Goal: Task Accomplishment & Management: Complete application form

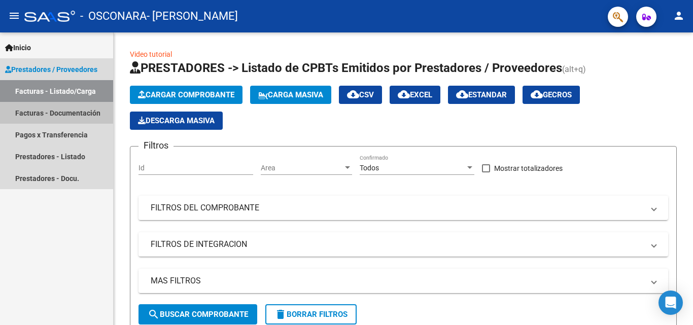
drag, startPoint x: 93, startPoint y: 122, endPoint x: 93, endPoint y: 114, distance: 8.1
click at [93, 121] on link "Facturas - Documentación" at bounding box center [56, 113] width 113 height 22
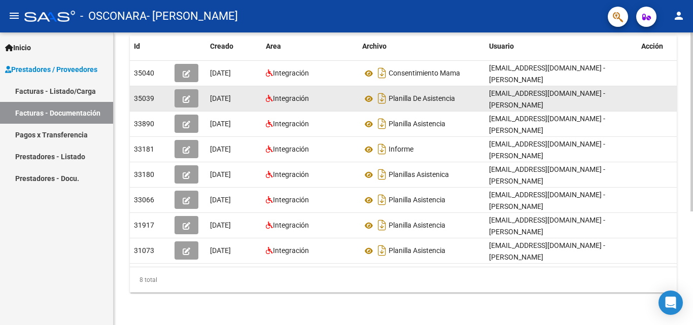
scroll to position [186, 0]
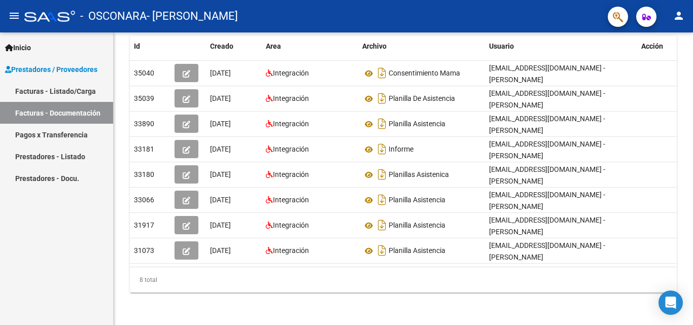
click at [70, 96] on link "Facturas - Listado/Carga" at bounding box center [56, 91] width 113 height 22
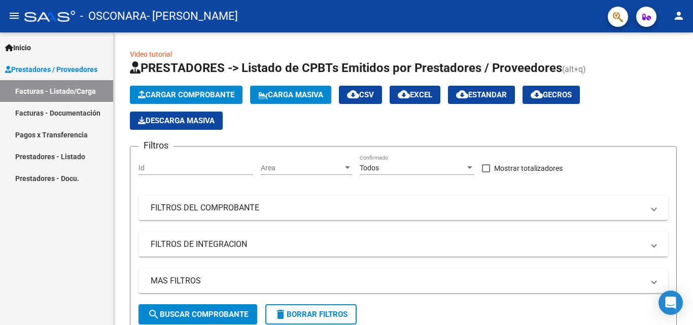
click at [97, 66] on span "Prestadores / Proveedores" at bounding box center [51, 69] width 92 height 11
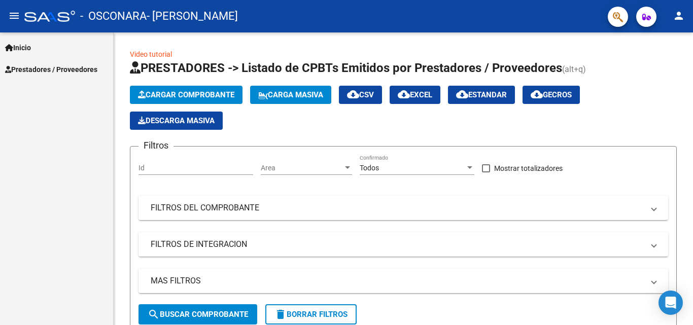
click at [95, 68] on span "Prestadores / Proveedores" at bounding box center [51, 69] width 92 height 11
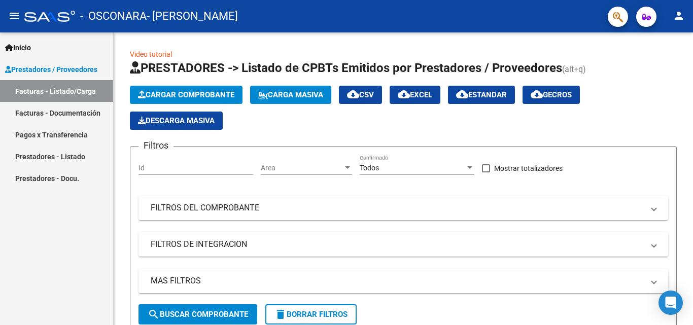
click at [82, 89] on link "Facturas - Listado/Carga" at bounding box center [56, 91] width 113 height 22
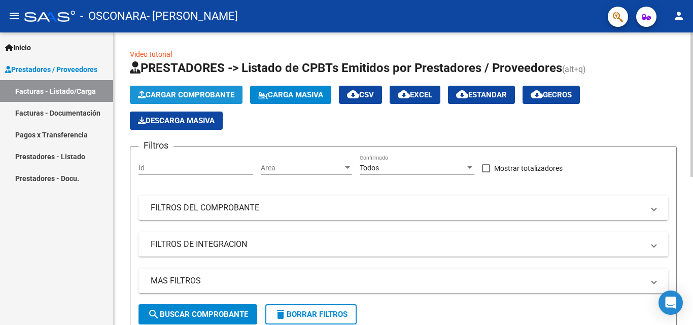
click at [188, 89] on button "Cargar Comprobante" at bounding box center [186, 95] width 113 height 18
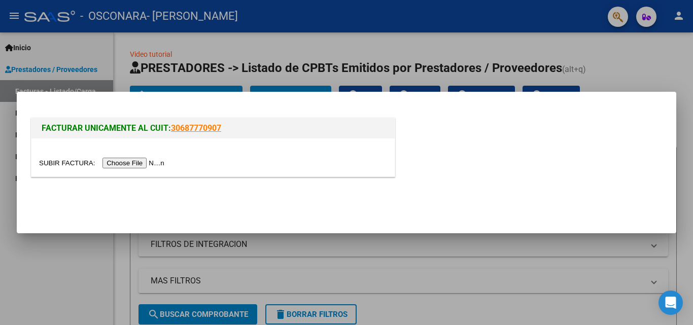
click at [136, 162] on input "file" at bounding box center [103, 163] width 128 height 11
click at [124, 168] on input "file" at bounding box center [103, 163] width 128 height 11
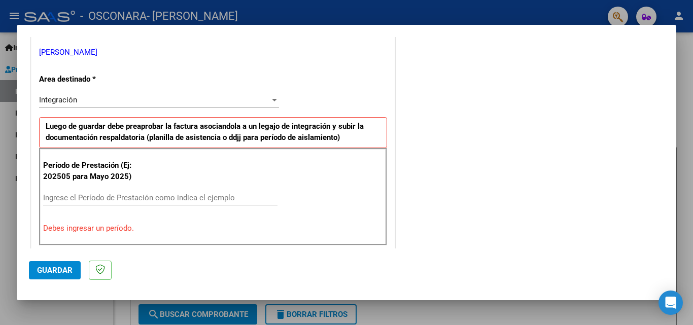
scroll to position [254, 0]
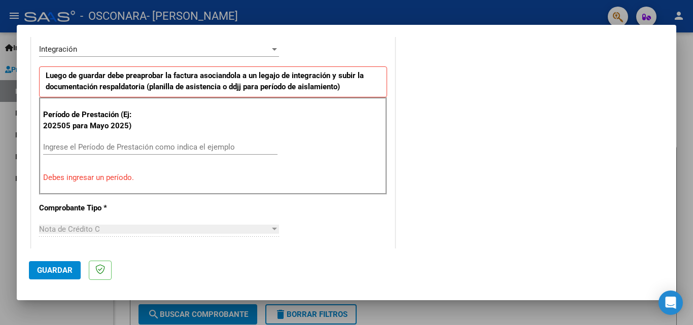
click at [168, 144] on input "Ingrese el Período de Prestación como indica el ejemplo" at bounding box center [160, 147] width 234 height 9
click at [163, 150] on input "Ingrese el Período de Prestación como indica el ejemplo" at bounding box center [160, 147] width 234 height 9
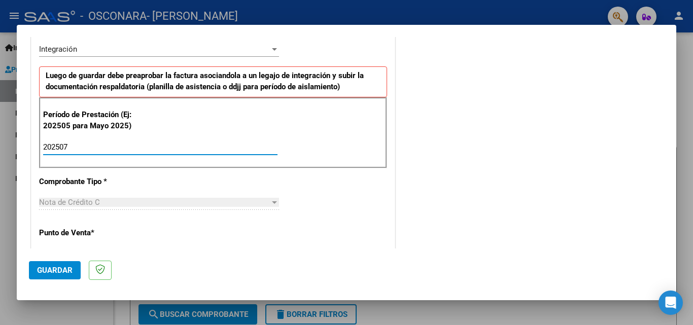
type input "202507"
click at [353, 197] on div "CUIT * 27-37078759-5 Ingresar CUIT ANALISIS PRESTADOR [PERSON_NAME] [PERSON_NAM…" at bounding box center [212, 292] width 363 height 764
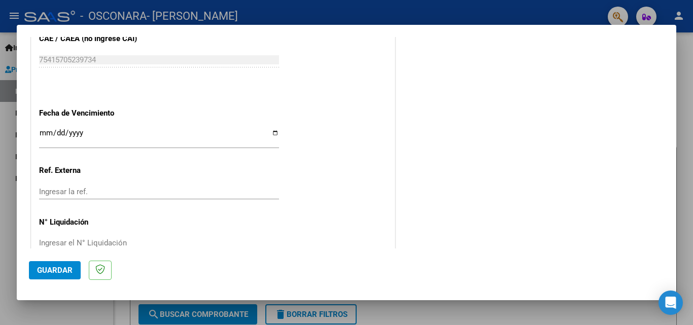
scroll to position [681, 0]
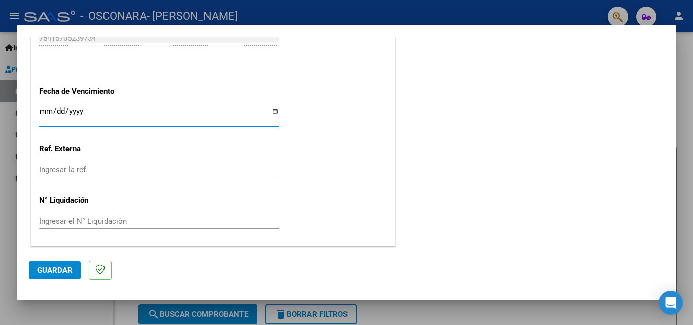
click at [48, 114] on input "Ingresar la fecha" at bounding box center [159, 115] width 240 height 16
click at [41, 109] on input "Ingresar la fecha" at bounding box center [159, 115] width 240 height 16
drag, startPoint x: 49, startPoint y: 107, endPoint x: 47, endPoint y: 113, distance: 6.6
click at [48, 108] on input "Ingresar la fecha" at bounding box center [159, 115] width 240 height 16
click at [47, 113] on input "Ingresar la fecha" at bounding box center [159, 115] width 240 height 16
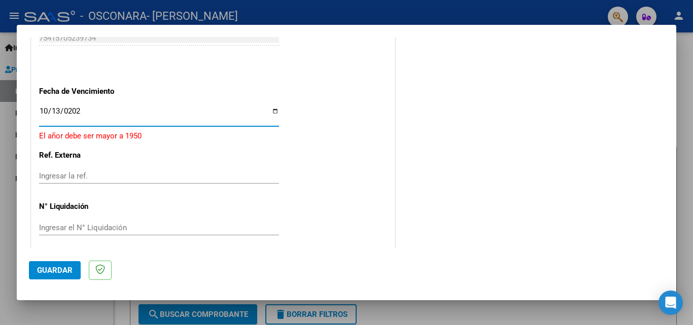
type input "[DATE]"
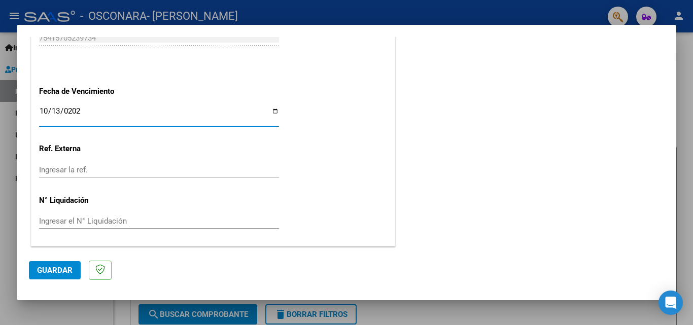
click at [60, 168] on input "Ingresar la ref." at bounding box center [159, 169] width 240 height 9
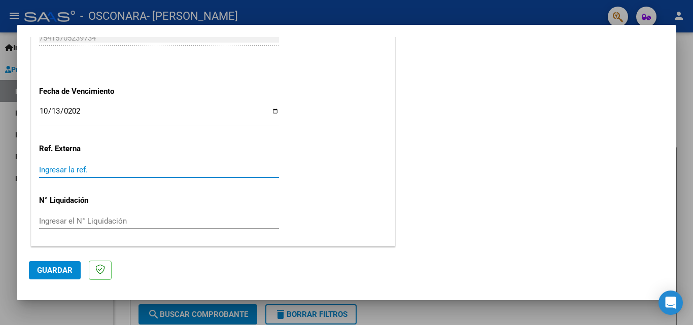
click at [72, 169] on input "Ingresar la ref." at bounding box center [159, 169] width 240 height 9
click at [117, 169] on input "Ingresar la ref." at bounding box center [159, 169] width 240 height 9
click at [111, 168] on input "Ingresar la ref." at bounding box center [159, 169] width 240 height 9
drag, startPoint x: 44, startPoint y: 168, endPoint x: 58, endPoint y: 175, distance: 16.1
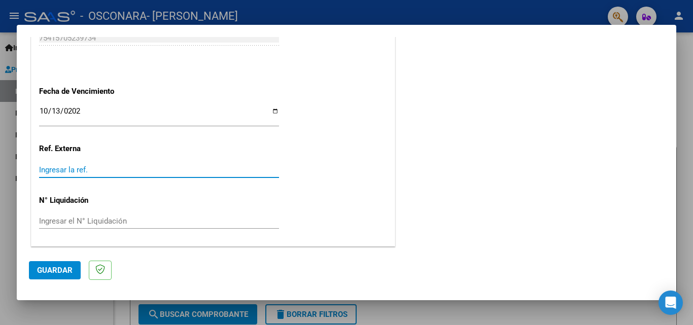
click at [46, 170] on input "Ingresar la ref." at bounding box center [159, 169] width 240 height 9
click at [107, 174] on input "Ingresar la ref." at bounding box center [159, 169] width 240 height 9
click at [109, 174] on input "Ingresar la ref." at bounding box center [159, 169] width 240 height 9
click at [84, 226] on div "Ingresar el N° Liquidación" at bounding box center [159, 221] width 240 height 15
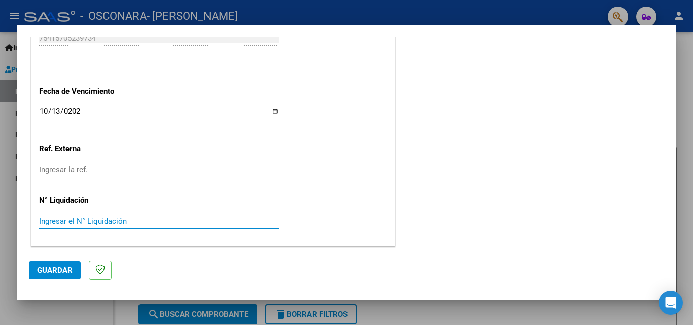
click at [150, 222] on input "Ingresar el N° Liquidación" at bounding box center [159, 221] width 240 height 9
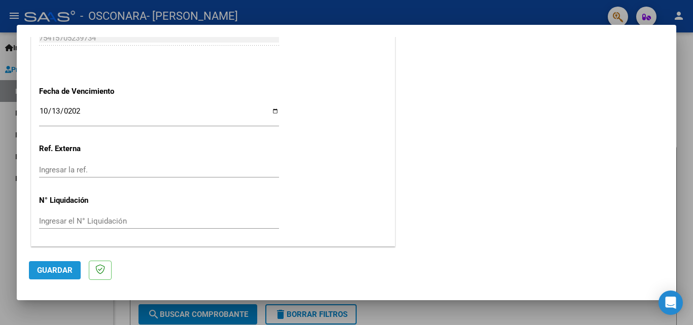
click at [55, 263] on button "Guardar" at bounding box center [55, 270] width 52 height 18
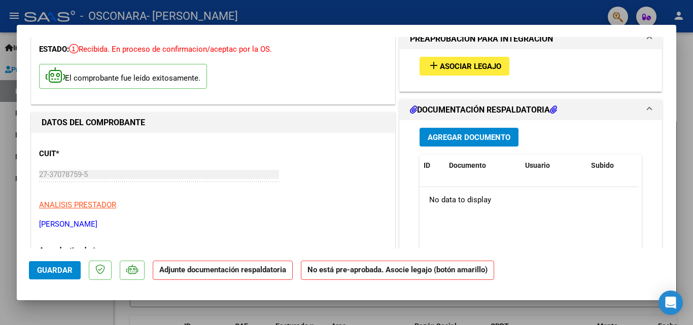
scroll to position [101, 0]
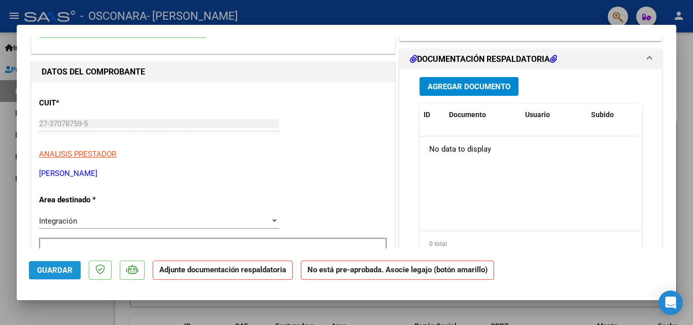
click at [55, 267] on span "Guardar" at bounding box center [55, 270] width 36 height 9
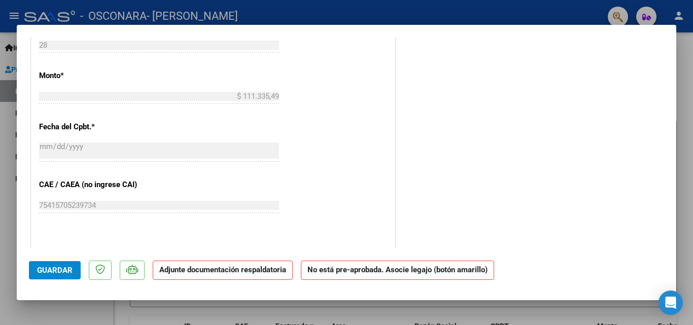
scroll to position [0, 0]
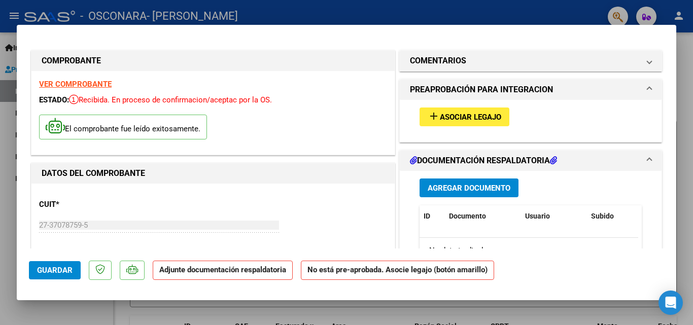
click at [688, 52] on div at bounding box center [346, 162] width 693 height 325
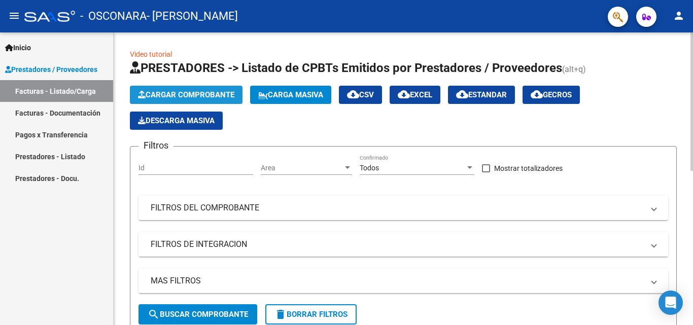
click at [188, 93] on span "Cargar Comprobante" at bounding box center [186, 94] width 96 height 9
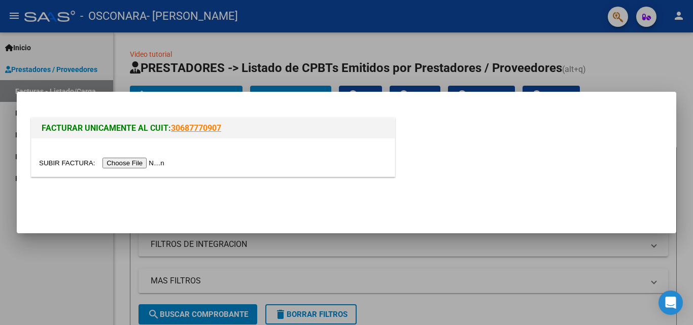
click at [118, 167] on input "file" at bounding box center [103, 163] width 128 height 11
click at [127, 160] on input "file" at bounding box center [103, 163] width 128 height 11
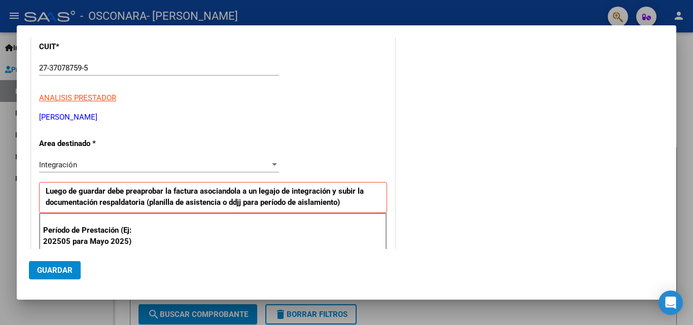
scroll to position [152, 0]
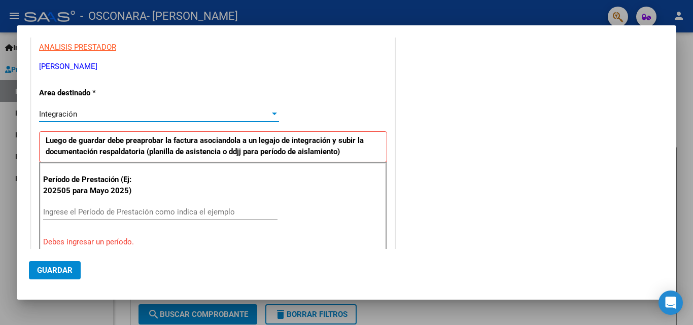
click at [126, 113] on div "Integración" at bounding box center [154, 114] width 231 height 9
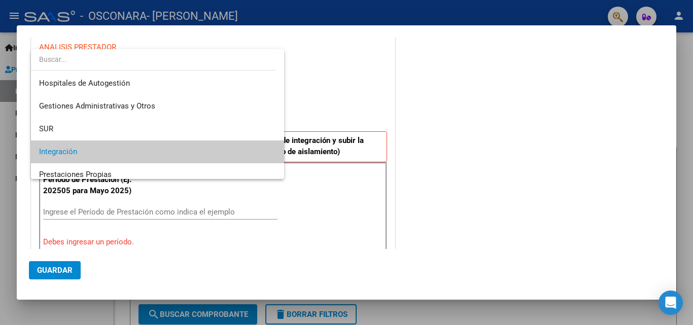
scroll to position [38, 0]
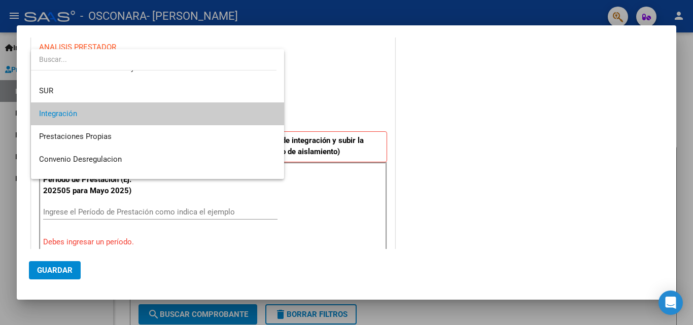
click at [206, 116] on span "Integración" at bounding box center [157, 113] width 237 height 23
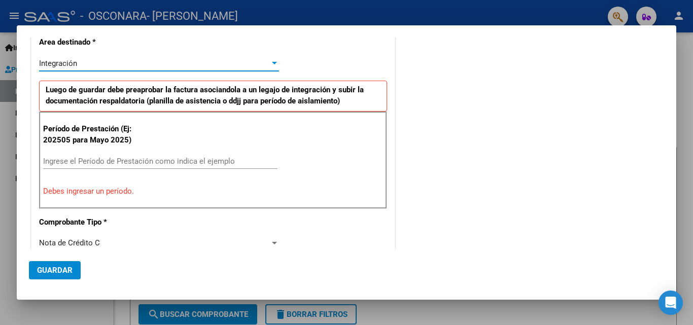
scroll to position [254, 0]
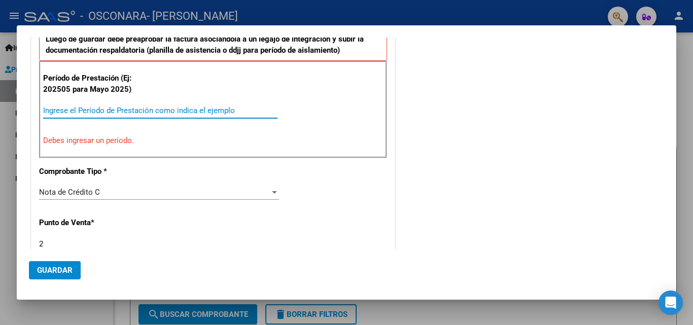
click at [96, 112] on input "Ingrese el Período de Prestación como indica el ejemplo" at bounding box center [160, 110] width 234 height 9
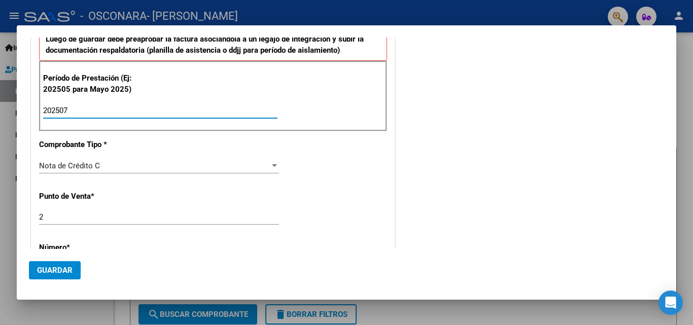
type input "202507"
click at [184, 169] on div "Nota de Crédito C" at bounding box center [154, 165] width 231 height 9
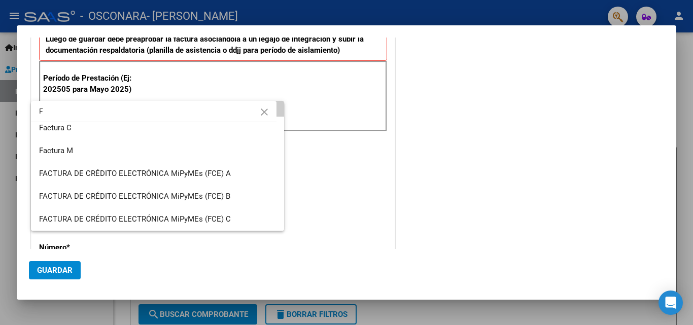
scroll to position [0, 0]
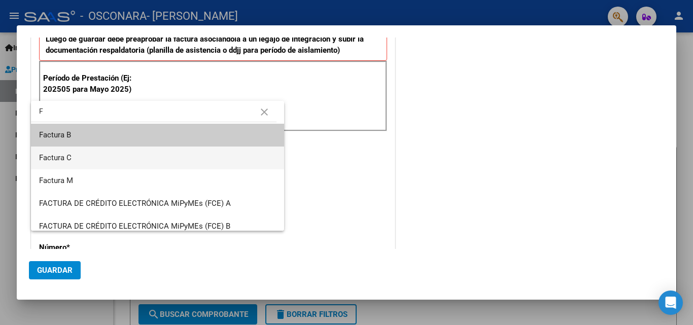
type input "F"
click at [148, 163] on span "Factura C" at bounding box center [157, 158] width 237 height 23
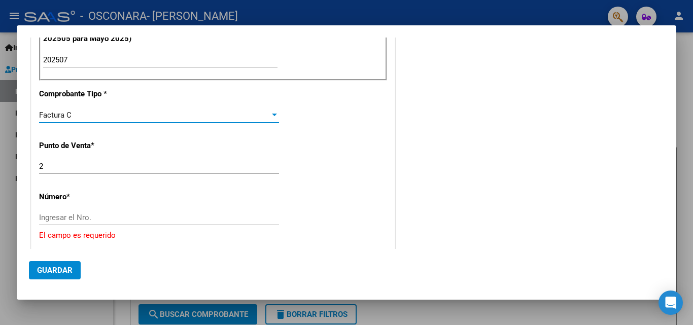
scroll to position [355, 0]
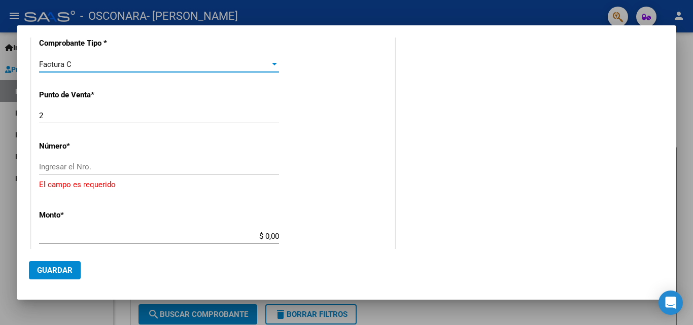
click at [91, 170] on input "Ingresar el Nro." at bounding box center [159, 166] width 240 height 9
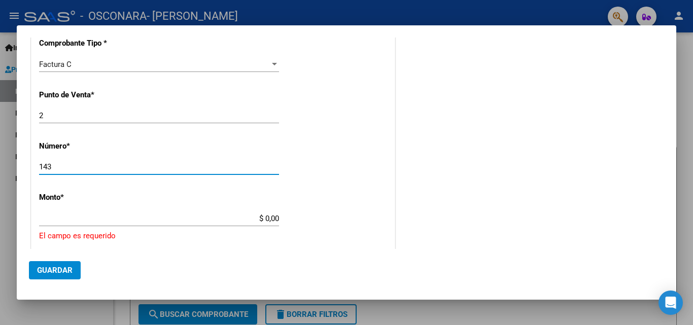
type input "143"
click at [169, 220] on input "$ 0,00" at bounding box center [159, 218] width 240 height 9
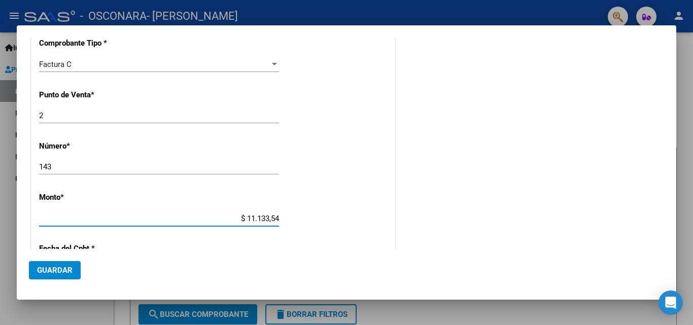
type input "$ 111.335,49"
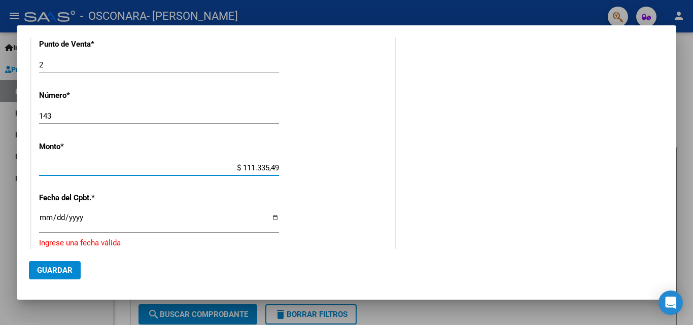
click at [44, 219] on input "Ingresar la fecha" at bounding box center [159, 222] width 240 height 16
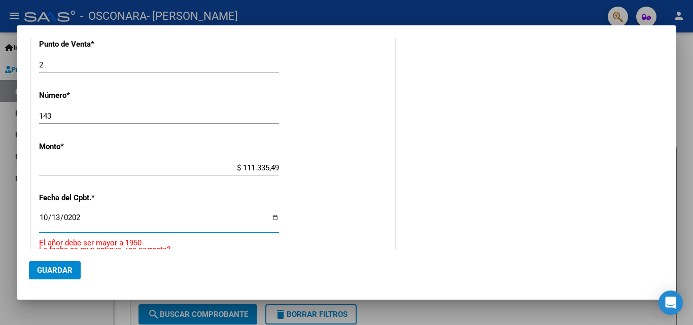
type input "[DATE]"
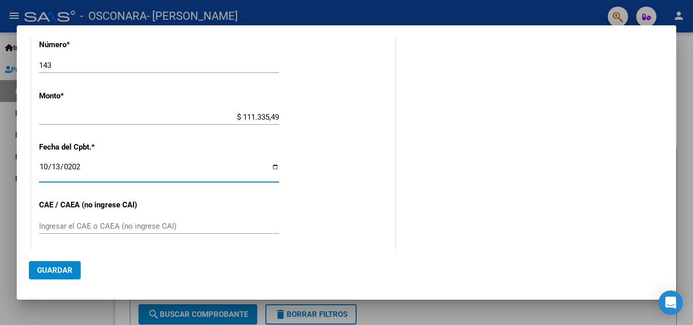
scroll to position [507, 0]
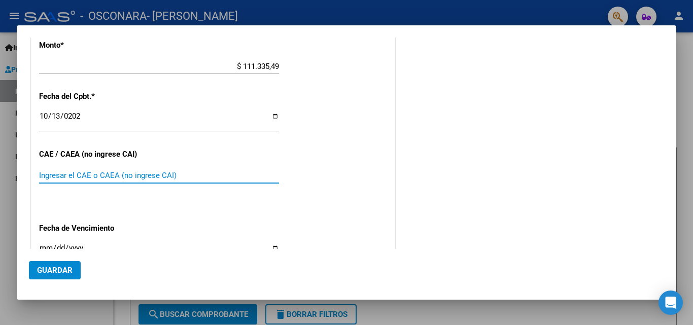
click at [98, 179] on input "Ingresar el CAE o CAEA (no ingrese CAI)" at bounding box center [159, 175] width 240 height 9
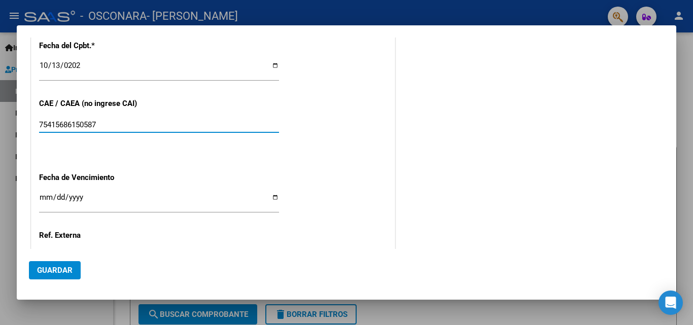
scroll to position [609, 0]
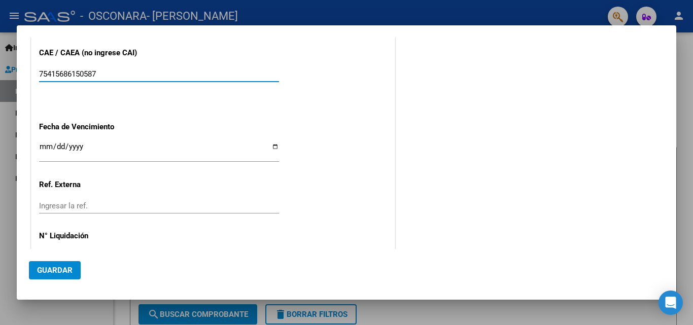
type input "75415686150587"
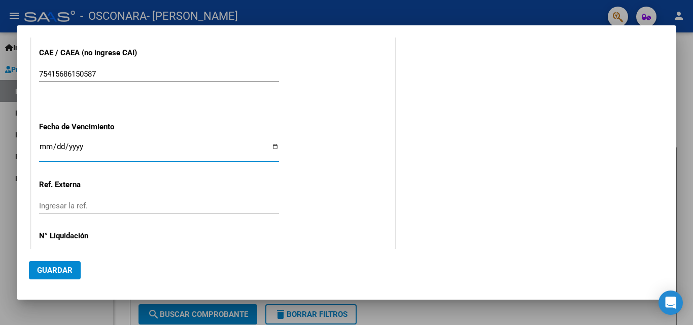
click at [44, 147] on input "Ingresar la fecha" at bounding box center [159, 151] width 240 height 16
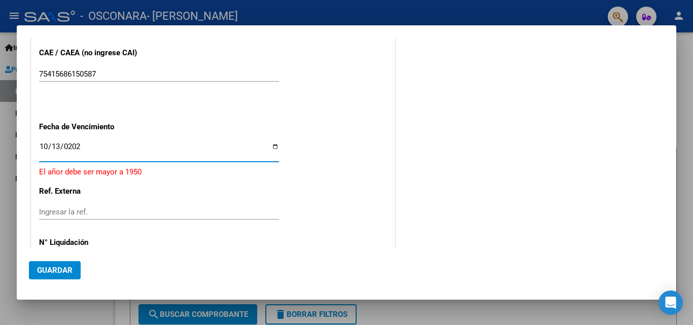
type input "[DATE]"
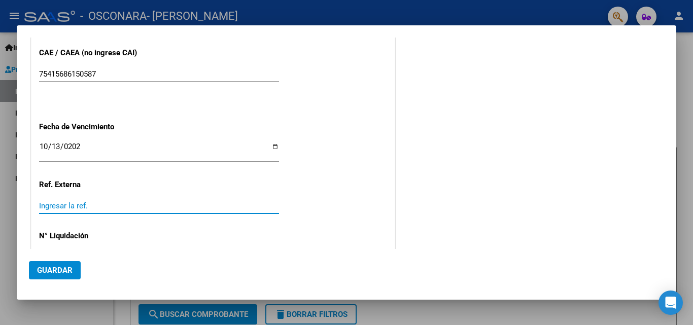
click at [52, 209] on input "Ingresar la ref." at bounding box center [159, 205] width 240 height 9
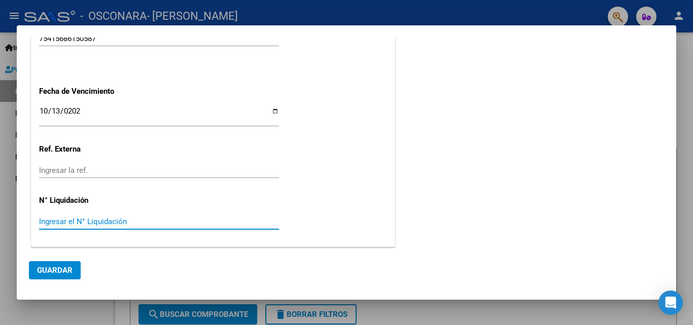
click at [81, 223] on input "Ingresar el N° Liquidación" at bounding box center [159, 221] width 240 height 9
drag, startPoint x: 49, startPoint y: 221, endPoint x: 70, endPoint y: 221, distance: 20.8
click at [50, 221] on input "111335.49" at bounding box center [159, 221] width 240 height 9
click at [53, 223] on input "111335.49" at bounding box center [159, 221] width 240 height 9
type input "111335.49"
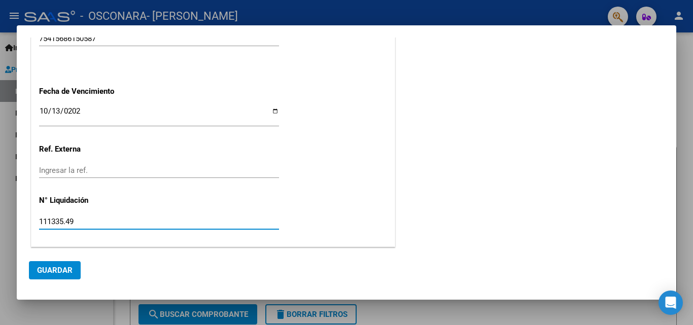
click at [49, 269] on span "Guardar" at bounding box center [55, 270] width 36 height 9
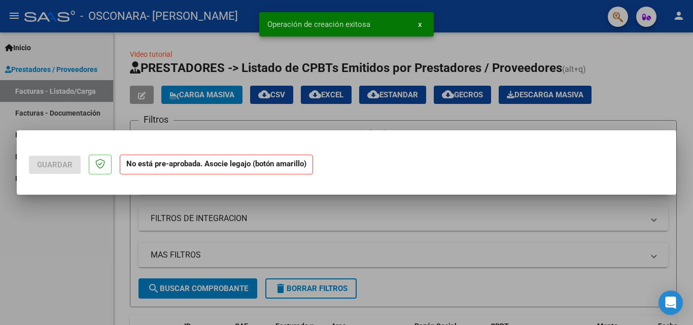
scroll to position [0, 0]
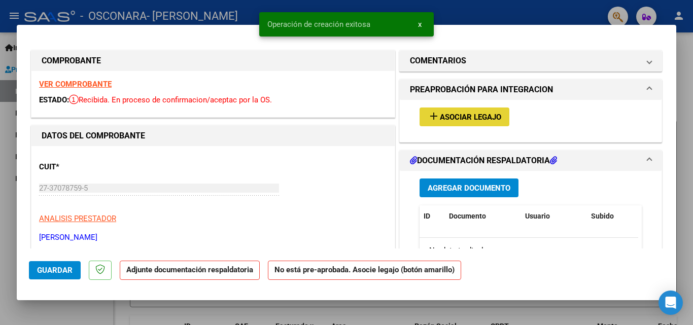
click at [483, 120] on span "Asociar Legajo" at bounding box center [470, 117] width 61 height 9
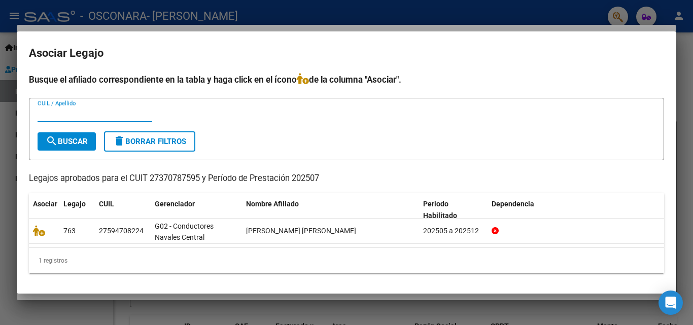
click at [688, 77] on div at bounding box center [346, 162] width 693 height 325
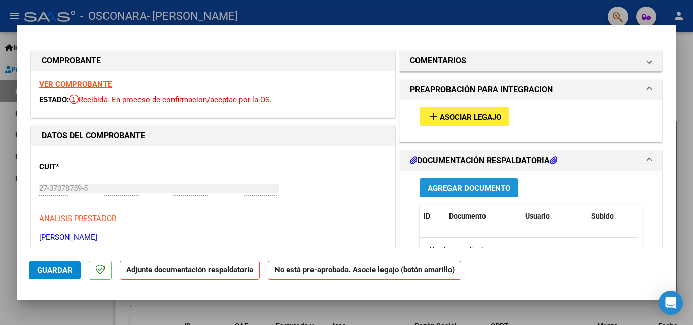
click at [459, 188] on span "Agregar Documento" at bounding box center [469, 188] width 83 height 9
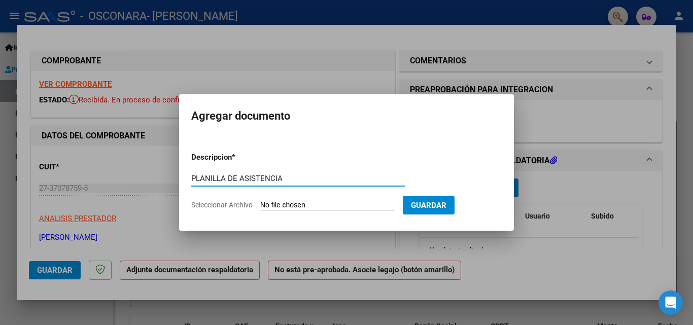
type input "PLANILLA DE ASISTENCIA"
click at [342, 201] on input "Seleccionar Archivo" at bounding box center [327, 206] width 134 height 10
type input "C:\fakepath\asistencia JULIO.pdf"
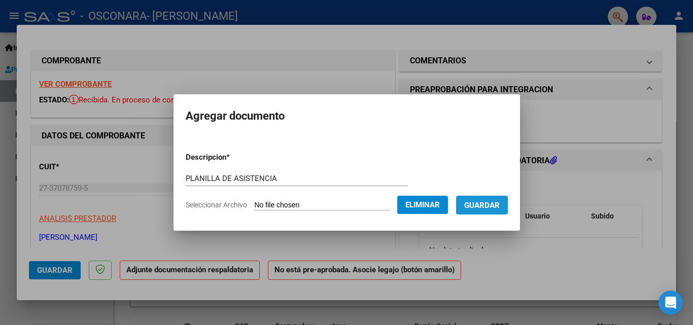
click at [483, 199] on button "Guardar" at bounding box center [482, 205] width 52 height 19
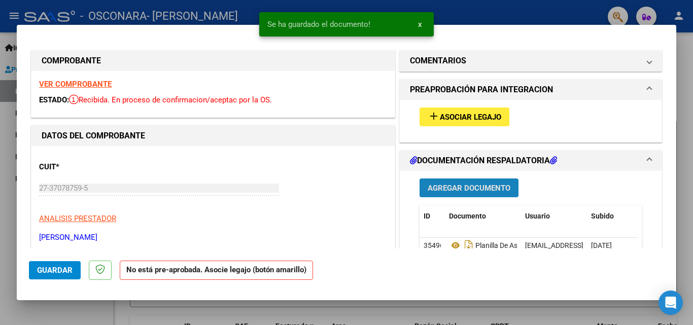
click at [480, 189] on span "Agregar Documento" at bounding box center [469, 188] width 83 height 9
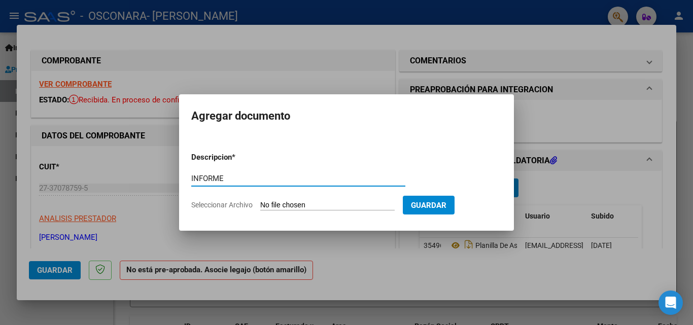
type input "INFORME"
click at [248, 203] on span "Seleccionar Archivo" at bounding box center [221, 205] width 61 height 8
click at [260, 203] on input "Seleccionar Archivo" at bounding box center [327, 206] width 134 height 10
type input "C:\fakepath\INFORME [DATE].docx"
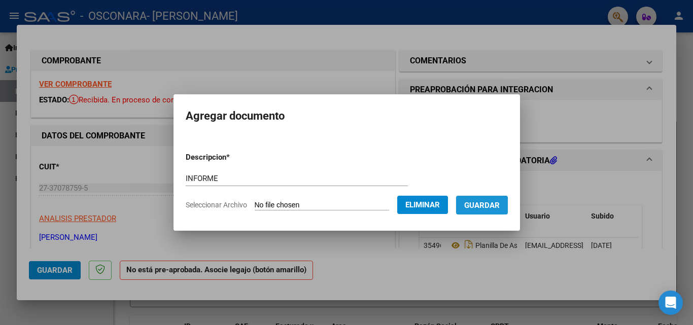
click at [500, 207] on span "Guardar" at bounding box center [482, 205] width 36 height 9
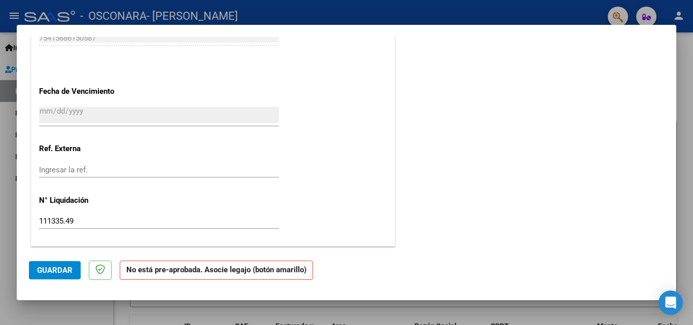
scroll to position [633, 0]
click at [61, 263] on button "Guardar" at bounding box center [55, 270] width 52 height 18
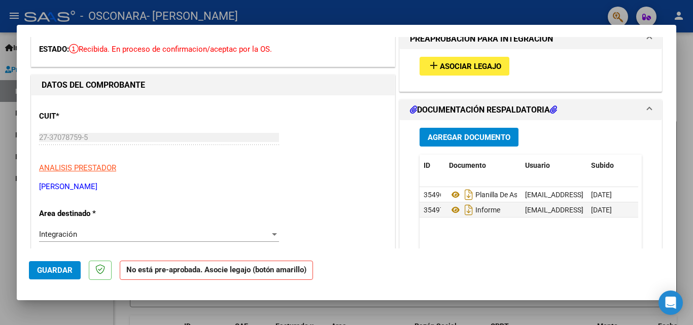
scroll to position [0, 0]
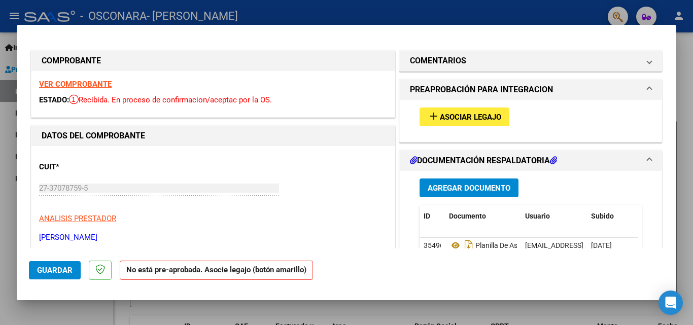
click at [685, 52] on div at bounding box center [346, 162] width 693 height 325
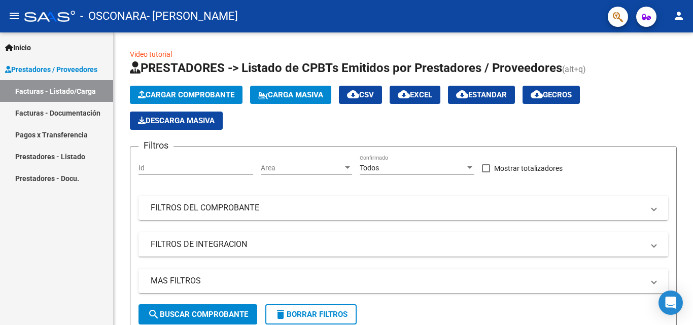
click at [61, 116] on link "Facturas - Documentación" at bounding box center [56, 113] width 113 height 22
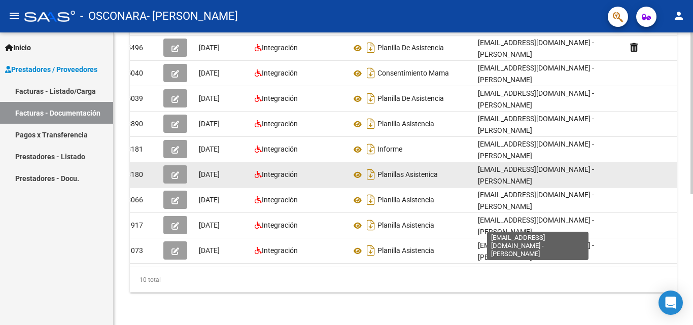
scroll to position [84, 0]
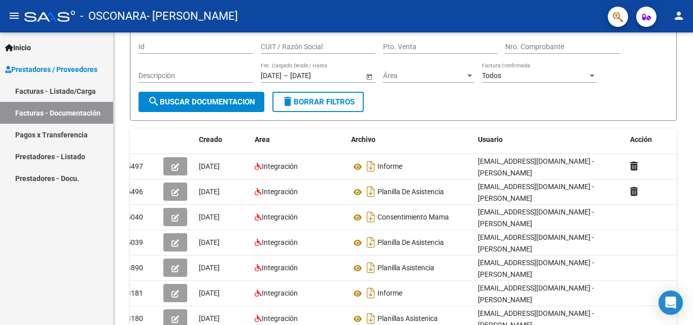
click at [57, 131] on link "Pagos x Transferencia" at bounding box center [56, 135] width 113 height 22
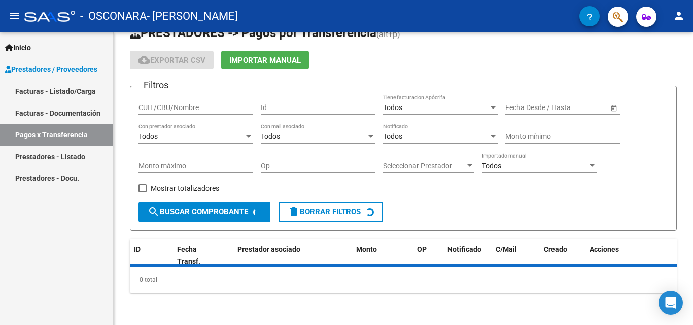
scroll to position [47, 0]
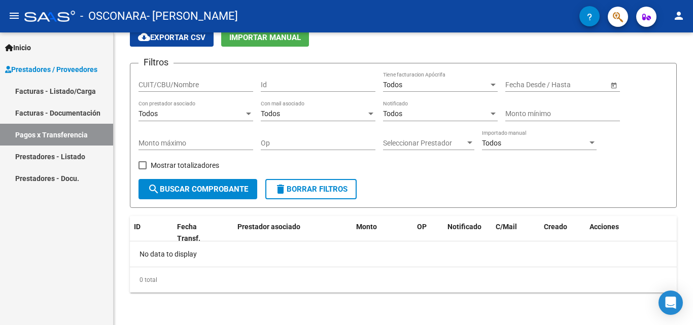
click at [50, 156] on link "Prestadores - Listado" at bounding box center [56, 157] width 113 height 22
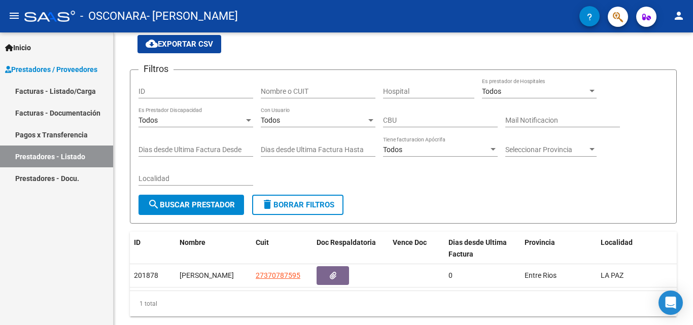
scroll to position [72, 0]
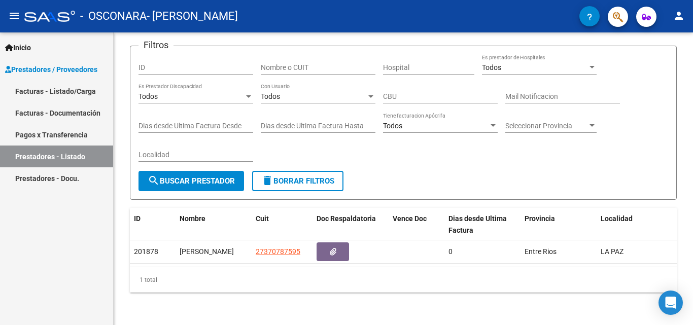
click at [44, 180] on link "Prestadores - Docu." at bounding box center [56, 178] width 113 height 22
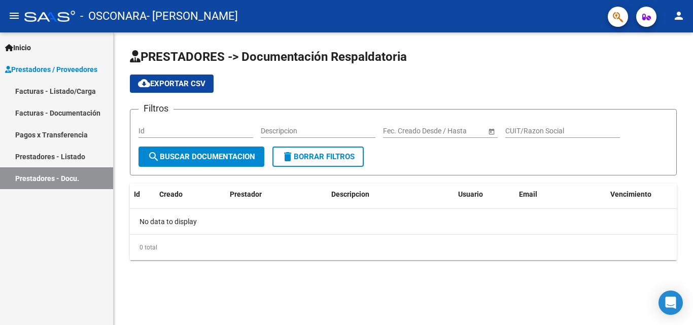
click at [45, 87] on link "Facturas - Listado/Carga" at bounding box center [56, 91] width 113 height 22
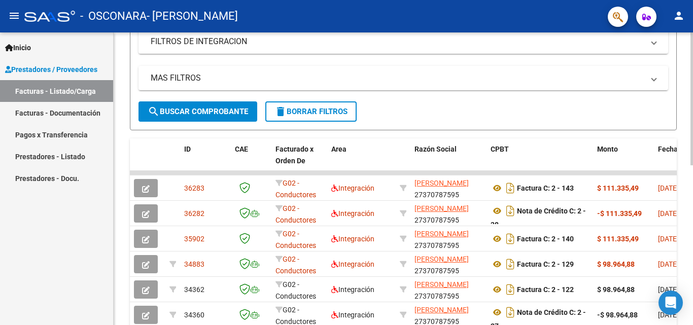
scroll to position [309, 0]
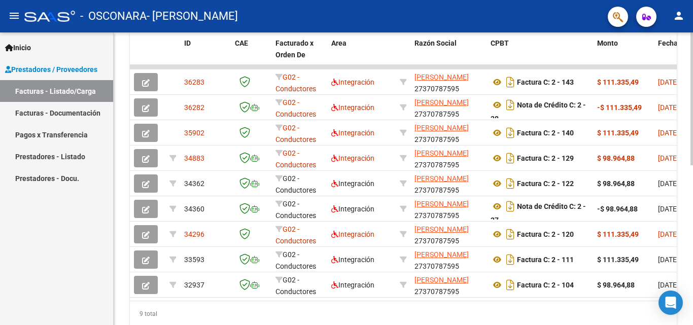
click at [693, 181] on div at bounding box center [692, 242] width 3 height 133
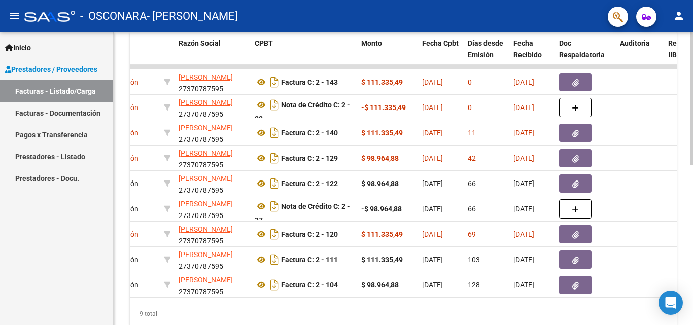
scroll to position [0, 238]
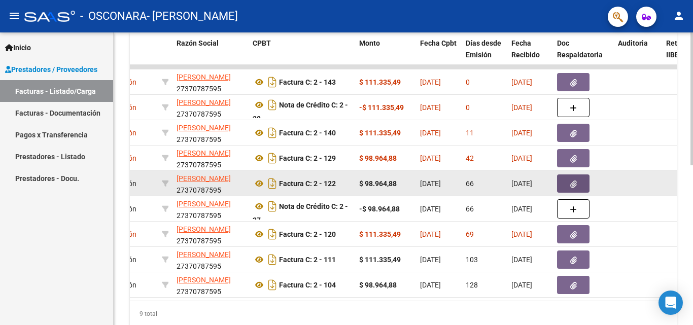
click at [579, 185] on button "button" at bounding box center [573, 184] width 32 height 18
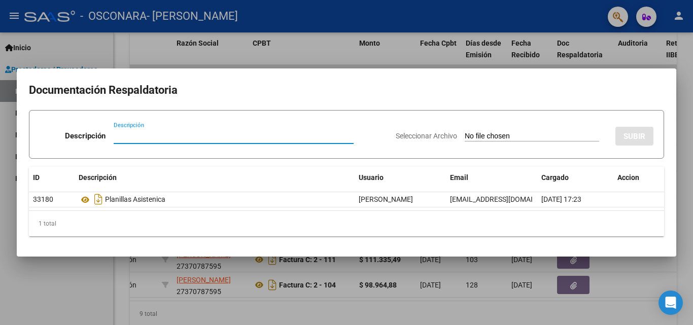
click at [690, 86] on div at bounding box center [346, 162] width 693 height 325
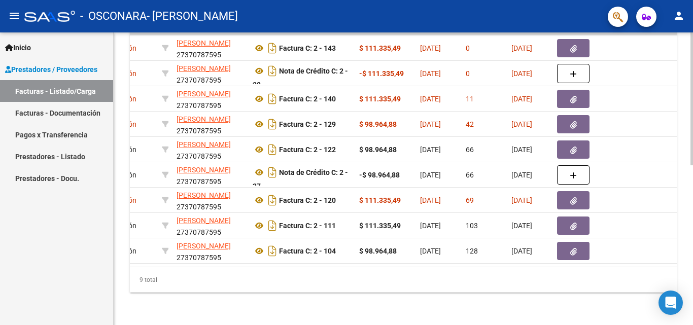
drag, startPoint x: 231, startPoint y: 300, endPoint x: 195, endPoint y: 319, distance: 40.6
click at [195, 319] on div "Video tutorial PRESTADORES -> Listado de CPBTs Emitidos por Prestadores / Prove…" at bounding box center [403, 7] width 579 height 636
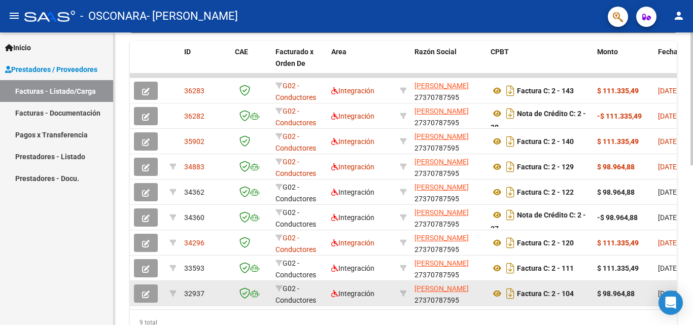
scroll to position [250, 0]
